Goal: Task Accomplishment & Management: Use online tool/utility

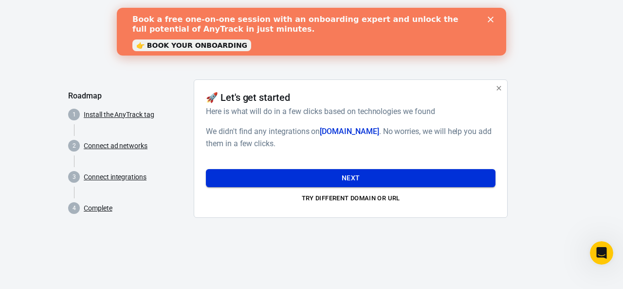
click at [265, 170] on button "Next" at bounding box center [351, 178] width 290 height 18
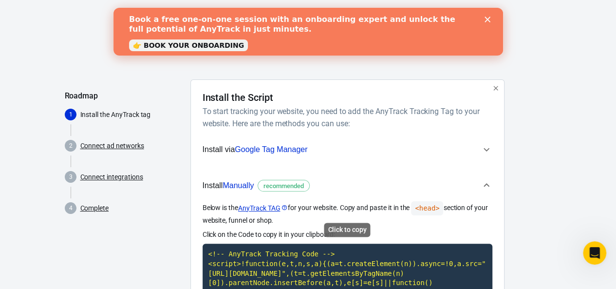
click at [489, 19] on div "Close" at bounding box center [489, 20] width 10 height 6
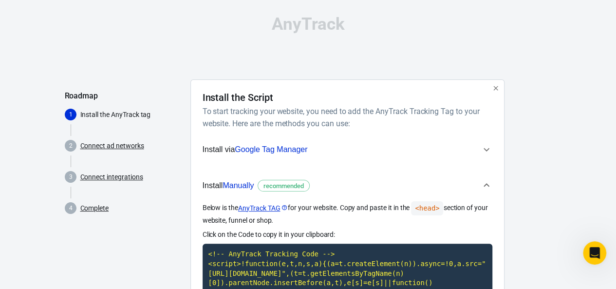
click at [499, 92] on button "button" at bounding box center [495, 88] width 13 height 13
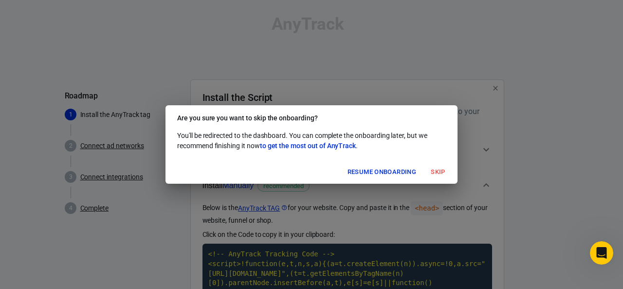
click at [380, 193] on div "Are you sure you want to skip the onboarding? You'll be redirected to the dashb…" at bounding box center [311, 144] width 623 height 289
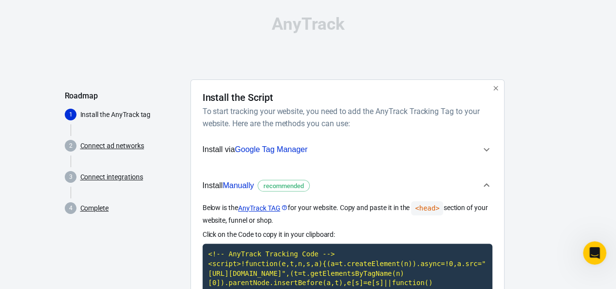
click at [496, 88] on icon "button" at bounding box center [495, 88] width 4 height 4
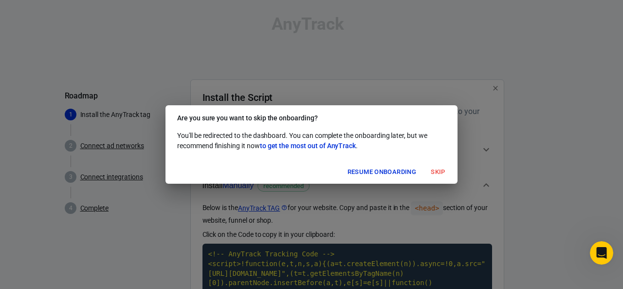
click at [442, 172] on button "Skip" at bounding box center [438, 172] width 31 height 15
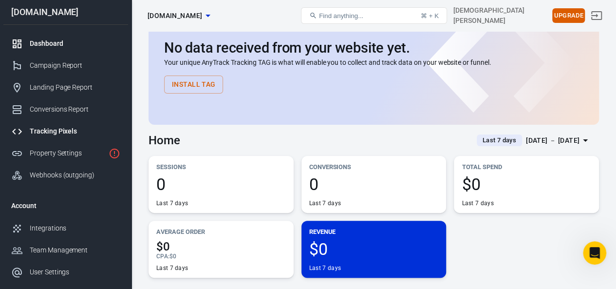
click at [45, 132] on div "Tracking Pixels" at bounding box center [75, 131] width 91 height 10
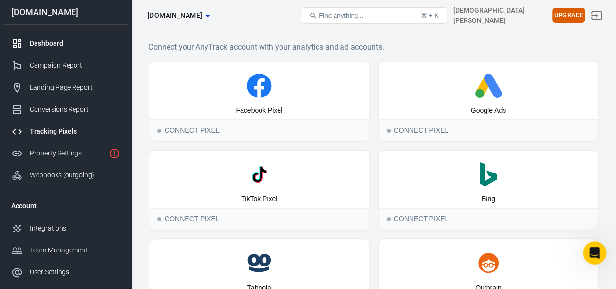
click at [37, 48] on div "Dashboard" at bounding box center [75, 43] width 91 height 10
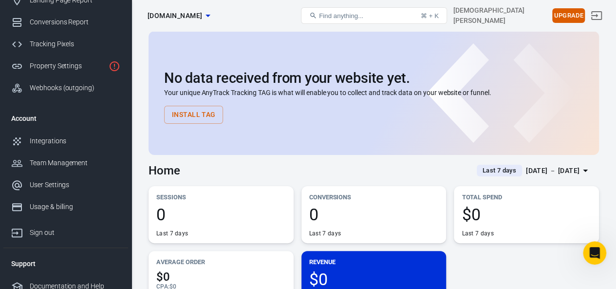
scroll to position [93, 0]
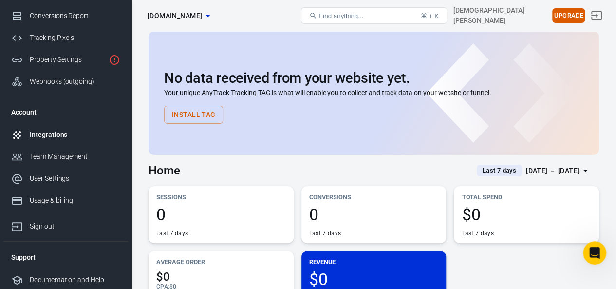
click at [36, 137] on div "Integrations" at bounding box center [75, 135] width 91 height 10
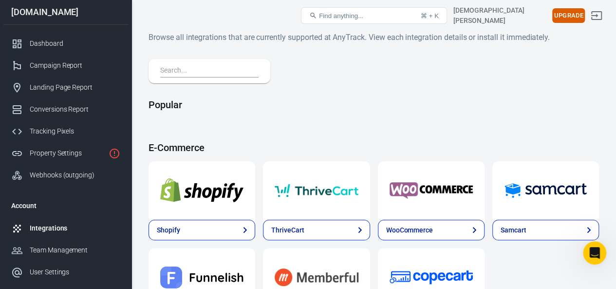
click at [172, 72] on input "text" at bounding box center [207, 71] width 94 height 13
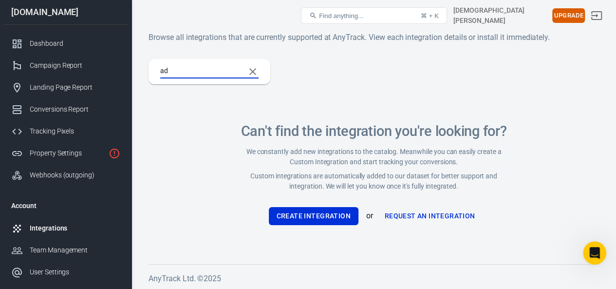
type input "a"
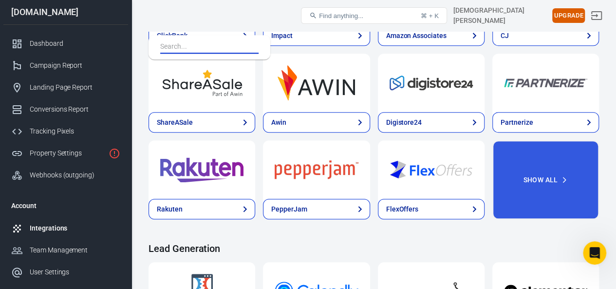
scroll to position [403, 0]
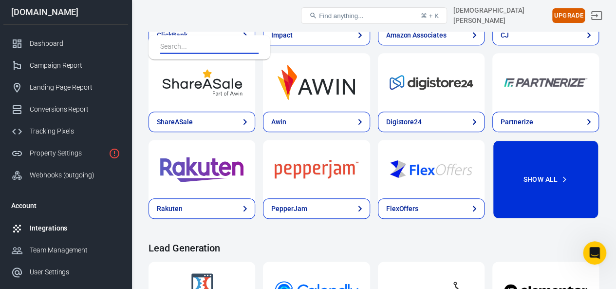
click at [553, 176] on button "Show All" at bounding box center [545, 179] width 107 height 79
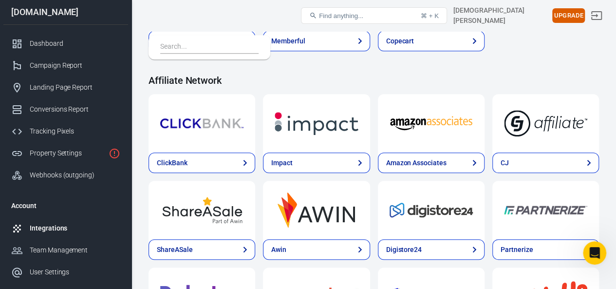
scroll to position [0, 0]
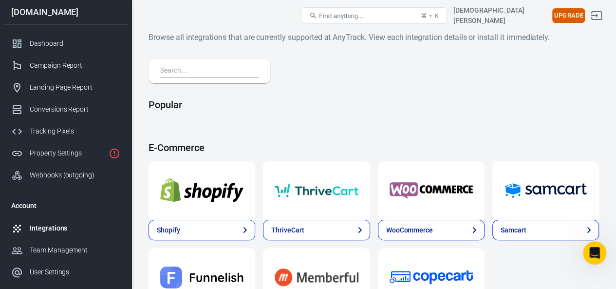
click at [176, 73] on input "text" at bounding box center [207, 71] width 94 height 13
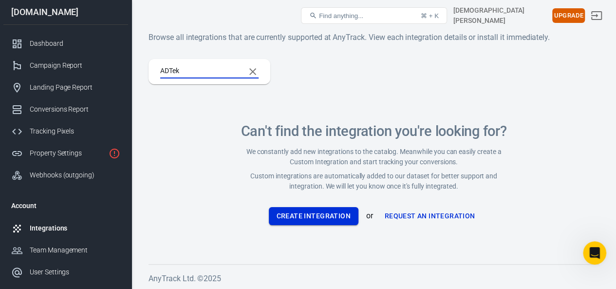
type input "ADTek"
click at [310, 219] on button "Create Integration" at bounding box center [314, 216] width 90 height 18
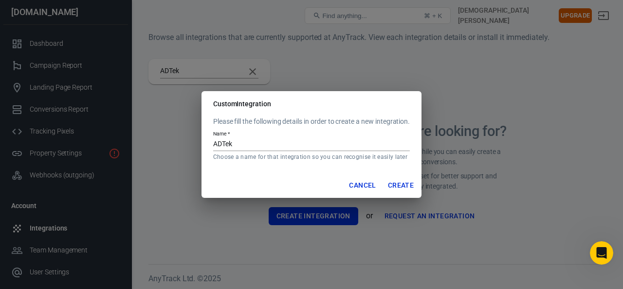
click at [239, 142] on input "ADTek" at bounding box center [311, 144] width 197 height 13
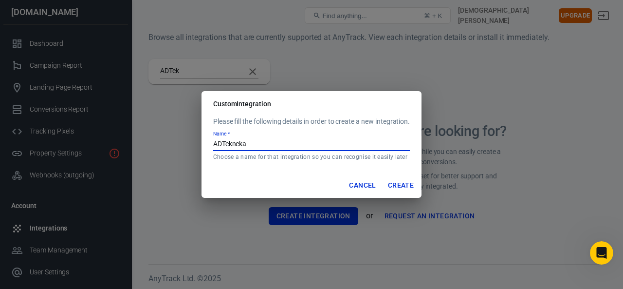
click at [401, 185] on button "Create" at bounding box center [401, 185] width 34 height 18
click at [400, 178] on button "Create" at bounding box center [401, 185] width 34 height 18
click at [259, 143] on input "ADTekneka" at bounding box center [311, 144] width 197 height 13
type input "ADTekneka Affiliates"
click at [410, 185] on button "Create" at bounding box center [401, 185] width 34 height 18
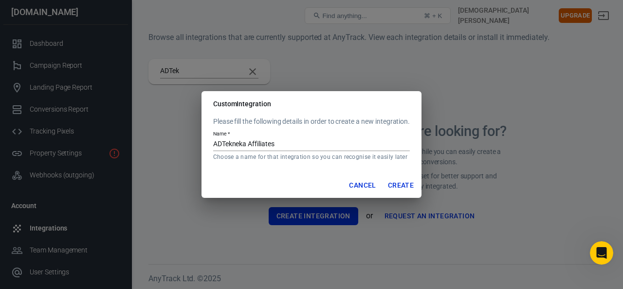
click at [402, 184] on button "Create" at bounding box center [401, 185] width 34 height 18
click at [363, 185] on button "Cancel" at bounding box center [362, 185] width 35 height 18
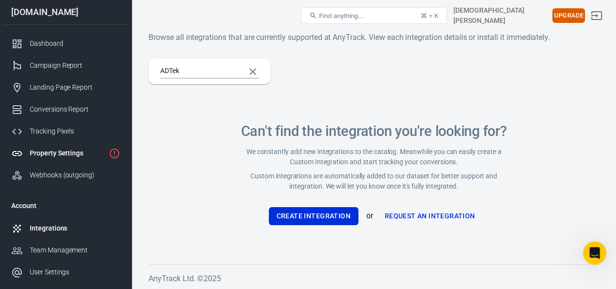
click at [106, 153] on link "Property Settings" at bounding box center [65, 153] width 125 height 22
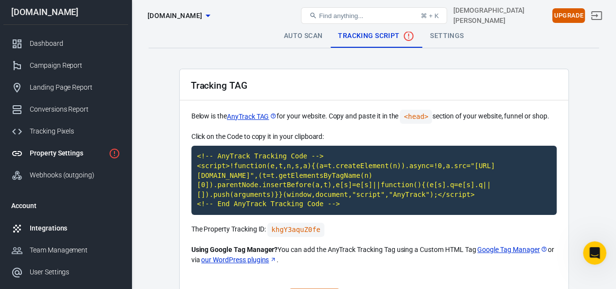
click at [50, 226] on div "Integrations" at bounding box center [75, 228] width 91 height 10
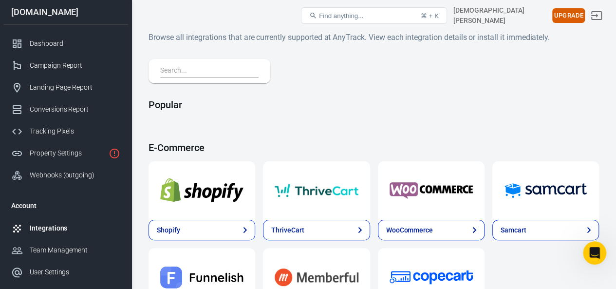
click at [201, 70] on input "text" at bounding box center [207, 71] width 94 height 13
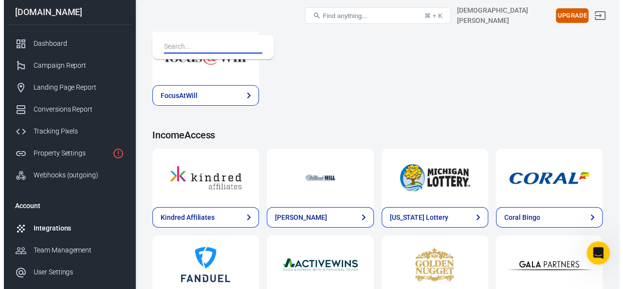
scroll to position [1640, 0]
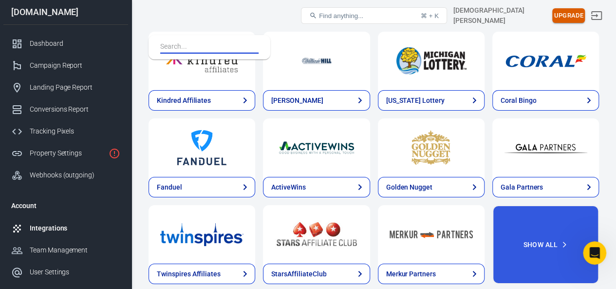
click at [573, 19] on button "Upgrade" at bounding box center [568, 15] width 33 height 15
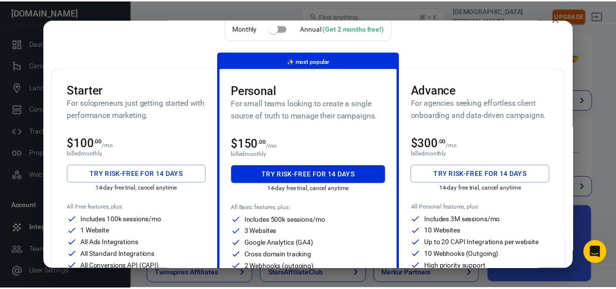
scroll to position [0, 0]
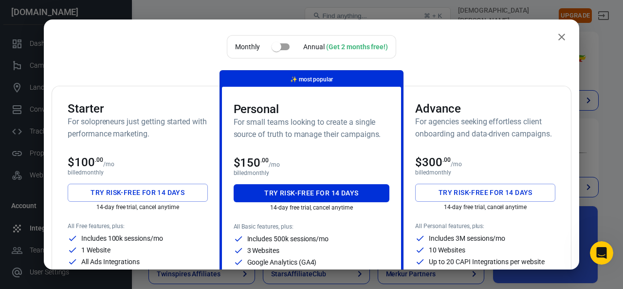
click at [561, 29] on div "Monthly Annual (Get 2 months free!) Starter For solopreneurs just getting start…" at bounding box center [312, 144] width 536 height 250
click at [556, 37] on icon "close" at bounding box center [562, 37] width 12 height 12
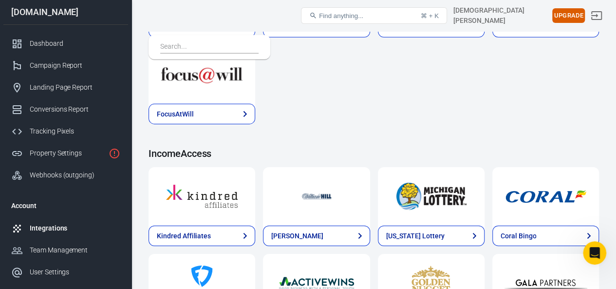
scroll to position [1502, 0]
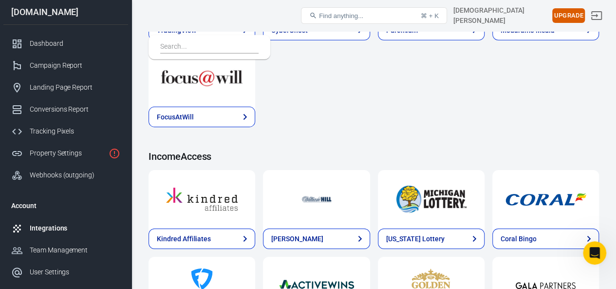
click at [50, 232] on div "Integrations" at bounding box center [75, 228] width 91 height 10
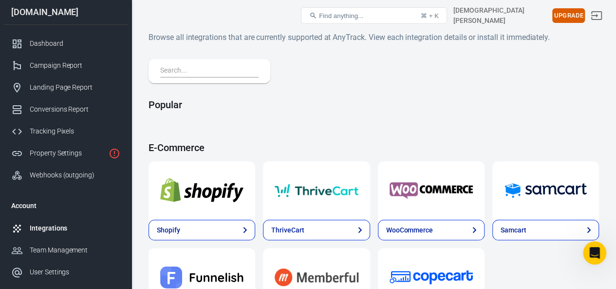
click at [199, 73] on input "text" at bounding box center [207, 71] width 94 height 13
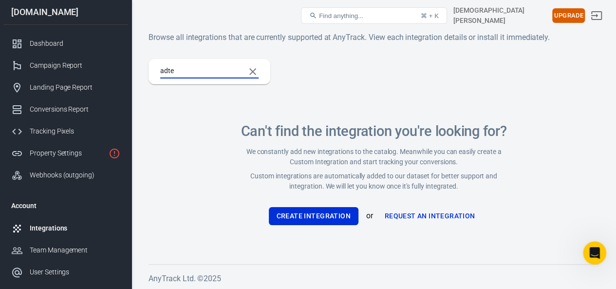
type input "adte"
click at [447, 213] on link "Request an Integration" at bounding box center [430, 216] width 98 height 18
click at [257, 72] on icon "Clear Search" at bounding box center [253, 72] width 12 height 12
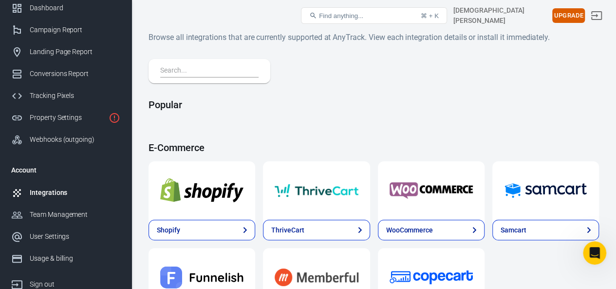
scroll to position [39, 0]
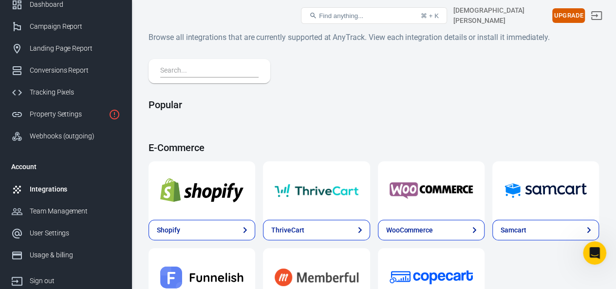
click at [49, 192] on div "Integrations" at bounding box center [75, 189] width 91 height 10
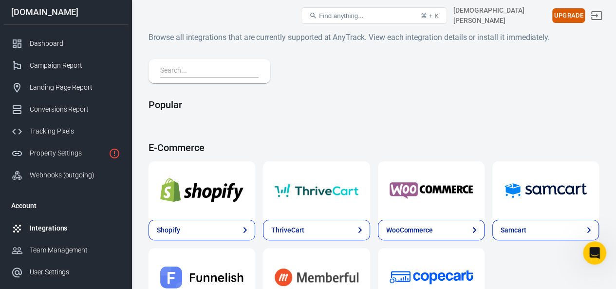
click at [41, 225] on div "Integrations" at bounding box center [75, 228] width 91 height 10
click at [177, 66] on input "text" at bounding box center [207, 71] width 94 height 13
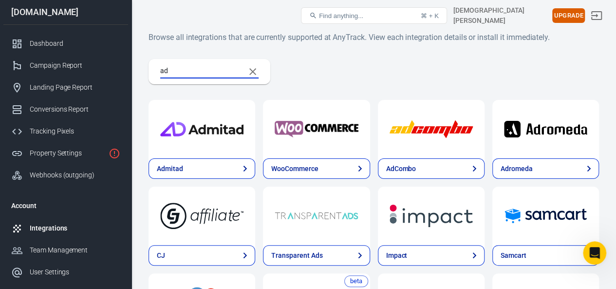
type input "a"
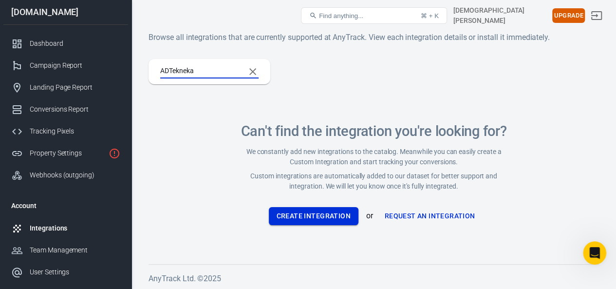
type input "ADTekneka"
click at [330, 218] on button "Create Integration" at bounding box center [314, 216] width 90 height 18
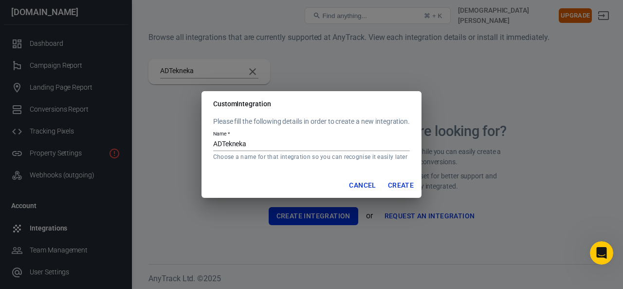
click at [405, 183] on button "Create" at bounding box center [401, 185] width 34 height 18
click at [253, 140] on input "ADTekneka" at bounding box center [311, 144] width 197 height 13
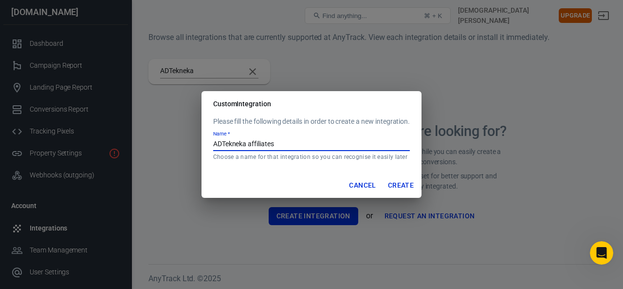
type input "ADTekneka affiliates"
click at [405, 187] on button "Create" at bounding box center [401, 185] width 34 height 18
click at [400, 184] on button "Create" at bounding box center [401, 185] width 34 height 18
click at [364, 185] on button "Cancel" at bounding box center [362, 185] width 35 height 18
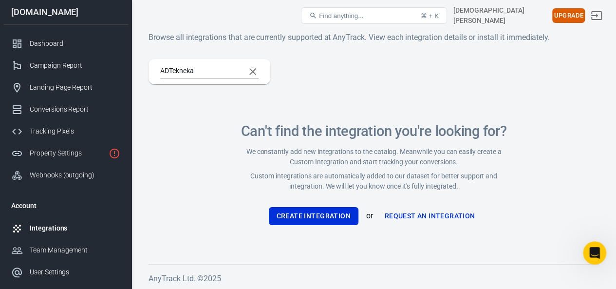
click at [416, 213] on link "Request an Integration" at bounding box center [430, 216] width 98 height 18
click at [38, 46] on div "Dashboard" at bounding box center [75, 43] width 91 height 10
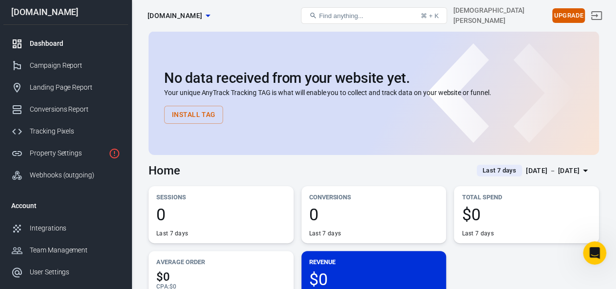
click at [184, 114] on button "Install Tag" at bounding box center [193, 115] width 59 height 18
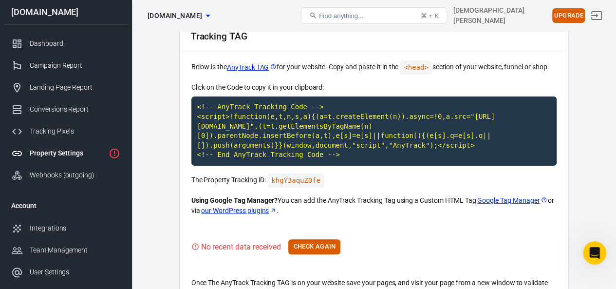
scroll to position [42, 0]
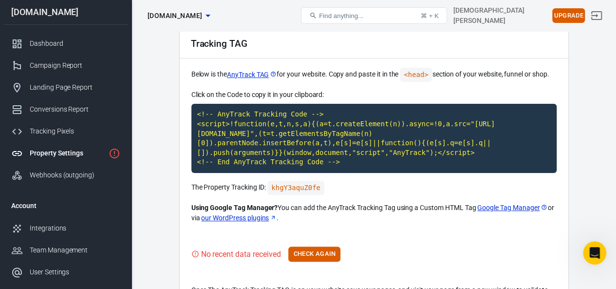
click at [205, 113] on code "<!-- AnyTrack Tracking Code --> <script>!function(e,t,n,s,a){(a=t.createElement…" at bounding box center [373, 138] width 365 height 69
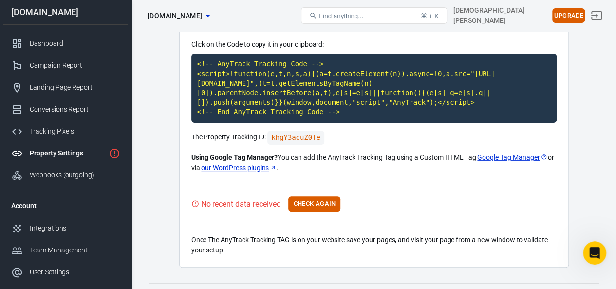
scroll to position [93, 0]
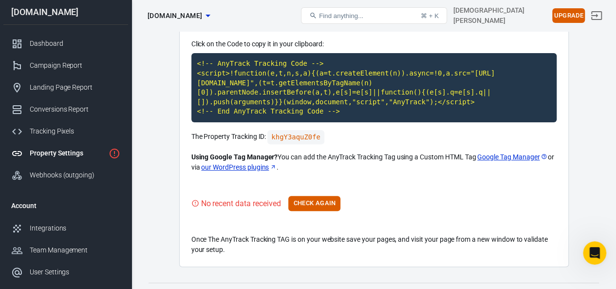
click at [245, 165] on link "our WordPress plugins" at bounding box center [238, 167] width 75 height 10
click at [239, 168] on link "our WordPress plugins" at bounding box center [238, 167] width 75 height 10
click at [227, 76] on code "<!-- AnyTrack Tracking Code --> <script>!function(e,t,n,s,a){(a=t.createElement…" at bounding box center [373, 87] width 365 height 69
click at [298, 136] on code "khgY3aquZ0fe" at bounding box center [295, 137] width 57 height 14
click at [316, 136] on code "khgY3aquZ0fe" at bounding box center [295, 137] width 57 height 14
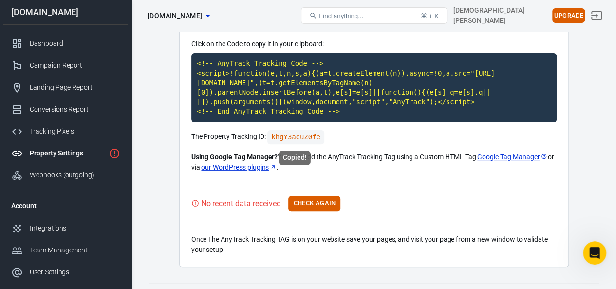
click at [311, 136] on code "khgY3aquZ0fe" at bounding box center [295, 137] width 57 height 14
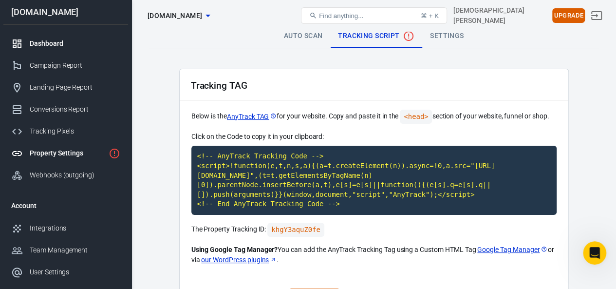
click at [48, 48] on div "Dashboard" at bounding box center [75, 43] width 91 height 10
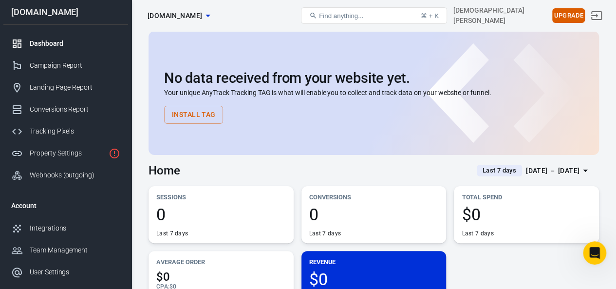
click at [200, 122] on button "Install Tag" at bounding box center [193, 115] width 59 height 18
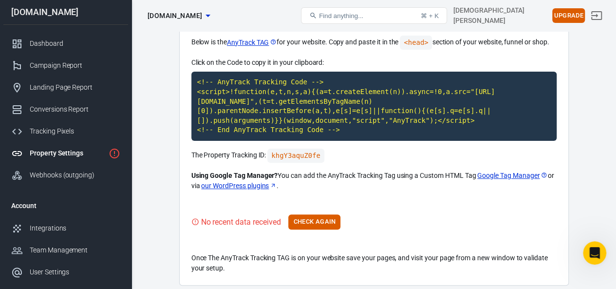
scroll to position [87, 0]
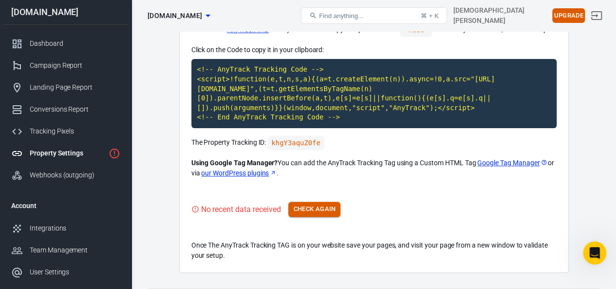
click at [317, 215] on button "Check Again" at bounding box center [314, 209] width 52 height 15
click at [228, 90] on code "<!-- AnyTrack Tracking Code --> <script>!function(e,t,n,s,a){(a=t.createElement…" at bounding box center [373, 93] width 365 height 69
click at [215, 83] on code "<!-- AnyTrack Tracking Code --> <script>!function(e,t,n,s,a){(a=t.createElement…" at bounding box center [373, 93] width 365 height 69
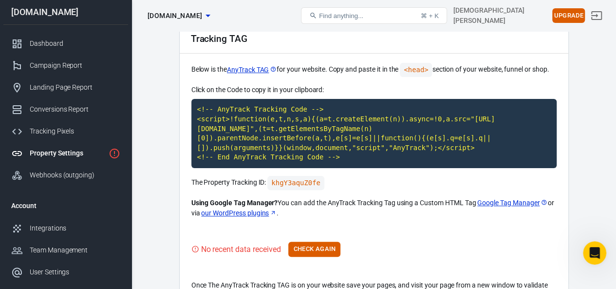
scroll to position [0, 0]
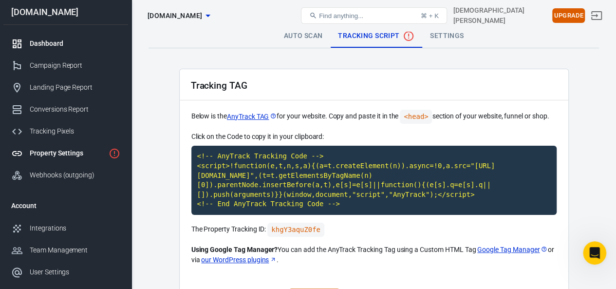
click at [49, 47] on div "Dashboard" at bounding box center [75, 43] width 91 height 10
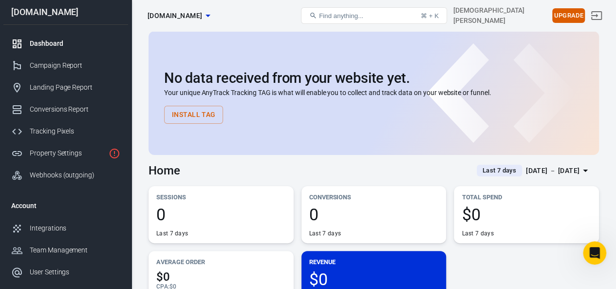
click at [187, 116] on button "Install Tag" at bounding box center [193, 115] width 59 height 18
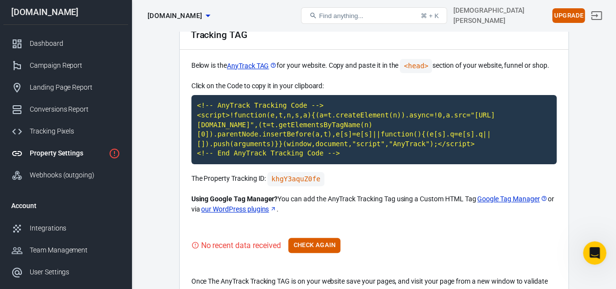
scroll to position [56, 0]
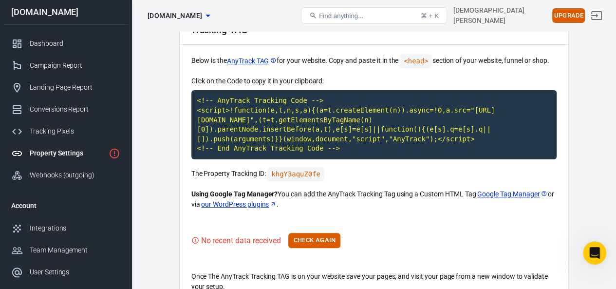
click at [512, 193] on link "Google Tag Manager" at bounding box center [512, 194] width 70 height 10
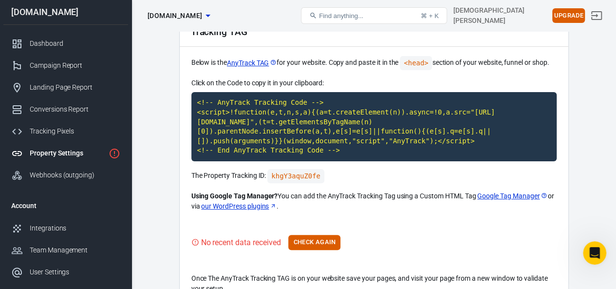
scroll to position [54, 0]
click at [230, 123] on code "<!-- AnyTrack Tracking Code --> <script>!function(e,t,n,s,a){(a=t.createElement…" at bounding box center [373, 126] width 365 height 69
click at [226, 126] on code "<!-- AnyTrack Tracking Code --> <script>!function(e,t,n,s,a){(a=t.createElement…" at bounding box center [373, 126] width 365 height 69
click at [226, 124] on code "<!-- AnyTrack Tracking Code --> <script>!function(e,t,n,s,a){(a=t.createElement…" at bounding box center [373, 126] width 365 height 69
click at [221, 120] on code "<!-- AnyTrack Tracking Code --> <script>!function(e,t,n,s,a){(a=t.createElement…" at bounding box center [373, 126] width 365 height 69
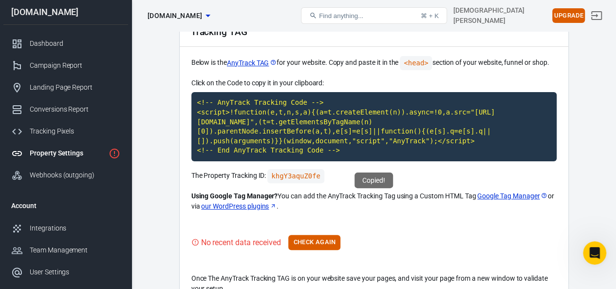
click at [206, 119] on code "<!-- AnyTrack Tracking Code --> <script>!function(e,t,n,s,a){(a=t.createElement…" at bounding box center [373, 126] width 365 height 69
click at [227, 124] on code "<!-- AnyTrack Tracking Code --> <script>!function(e,t,n,s,a){(a=t.createElement…" at bounding box center [373, 126] width 365 height 69
click at [218, 120] on code "<!-- AnyTrack Tracking Code --> <script>!function(e,t,n,s,a){(a=t.createElement…" at bounding box center [373, 126] width 365 height 69
click at [222, 120] on code "<!-- AnyTrack Tracking Code --> <script>!function(e,t,n,s,a){(a=t.createElement…" at bounding box center [373, 126] width 365 height 69
click at [218, 114] on code "<!-- AnyTrack Tracking Code --> <script>!function(e,t,n,s,a){(a=t.createElement…" at bounding box center [373, 126] width 365 height 69
